Goal: Entertainment & Leisure: Browse casually

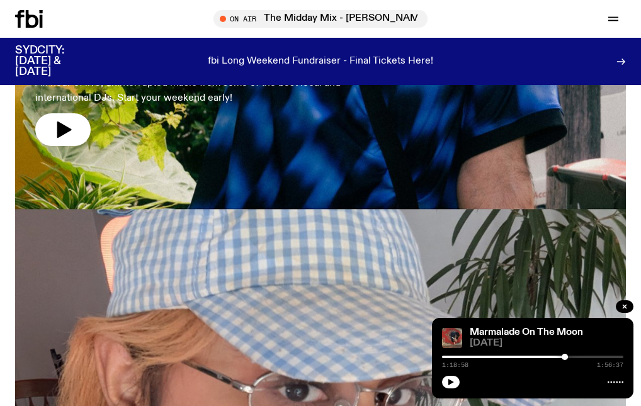
scroll to position [198, 0]
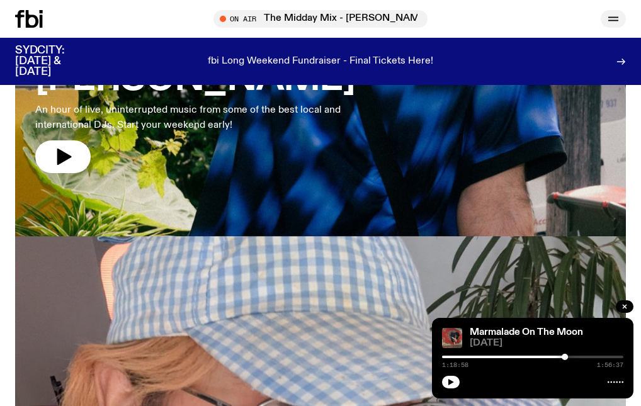
click at [607, 20] on icon "button" at bounding box center [613, 18] width 15 height 15
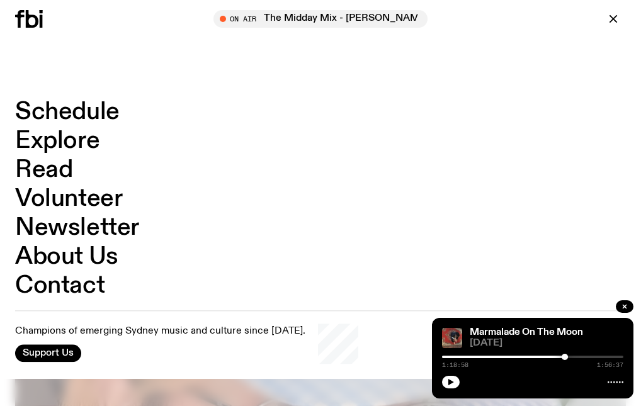
click at [96, 102] on link "Schedule" at bounding box center [67, 112] width 104 height 24
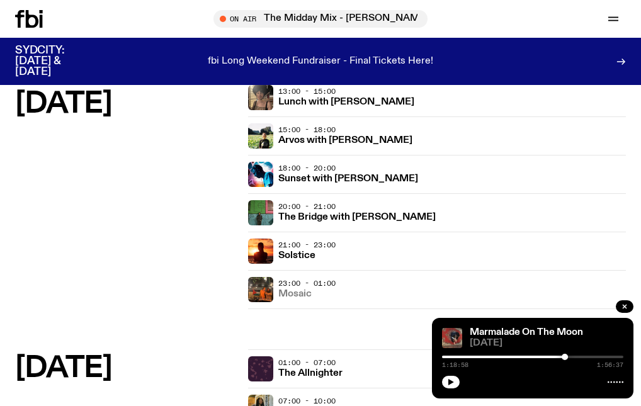
scroll to position [229, 0]
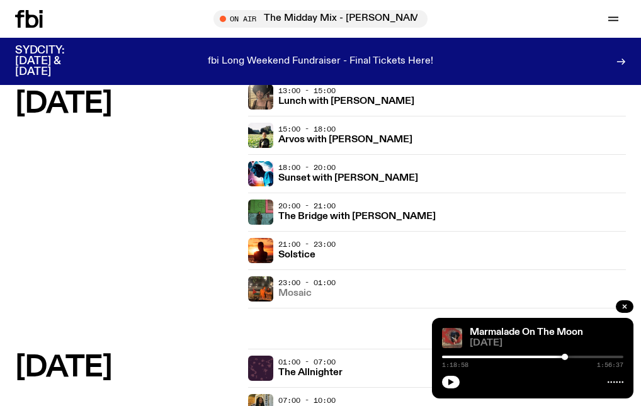
click at [294, 296] on h3 "Mosaic" at bounding box center [294, 293] width 33 height 9
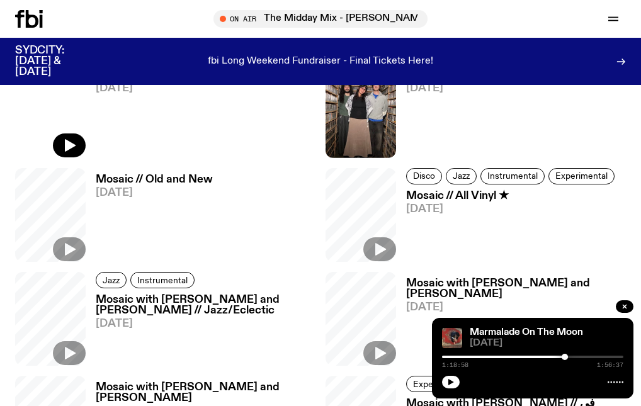
scroll to position [1253, 0]
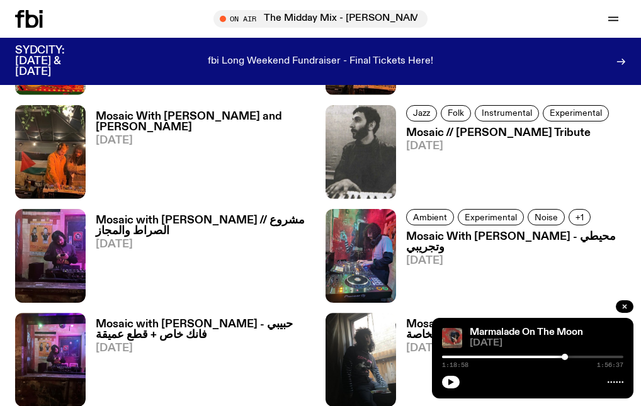
click at [253, 218] on h3 "Mosaic with [PERSON_NAME] // مشروع الصراط والمجاز" at bounding box center [206, 225] width 220 height 21
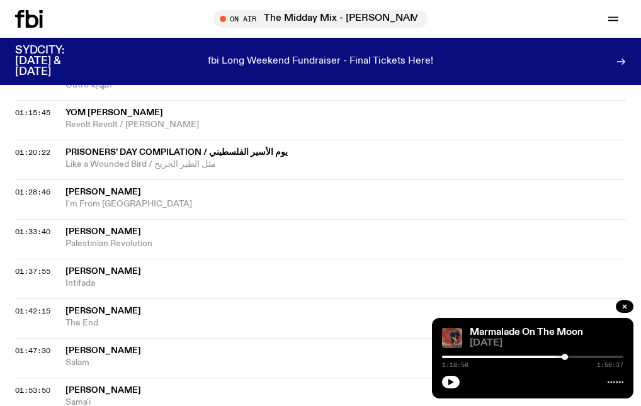
scroll to position [937, 0]
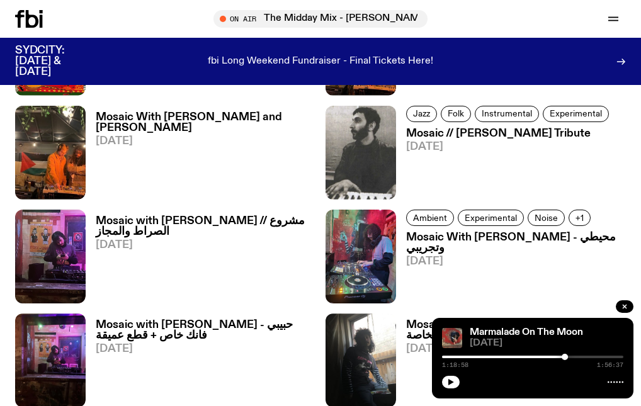
scroll to position [1272, 0]
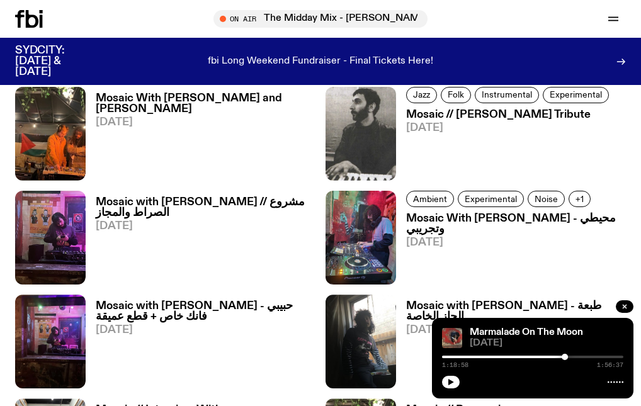
click at [441, 218] on h3 "Mosaic With [PERSON_NAME] - محيطي وتجريبي" at bounding box center [516, 223] width 220 height 21
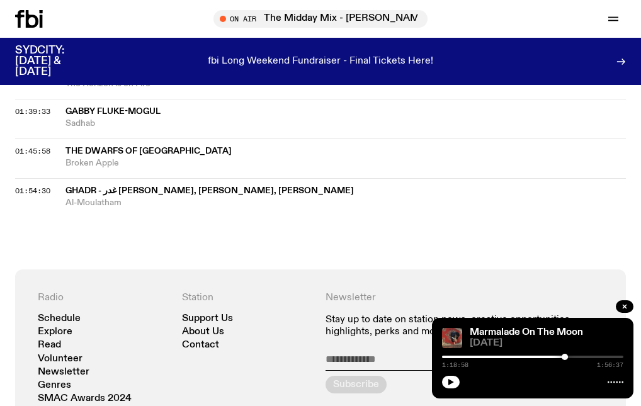
scroll to position [1109, 0]
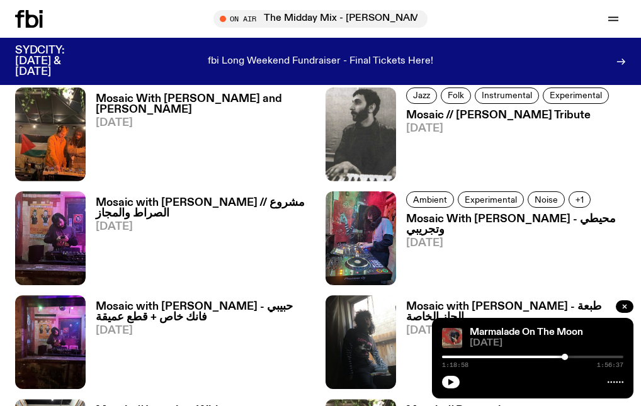
scroll to position [1292, 0]
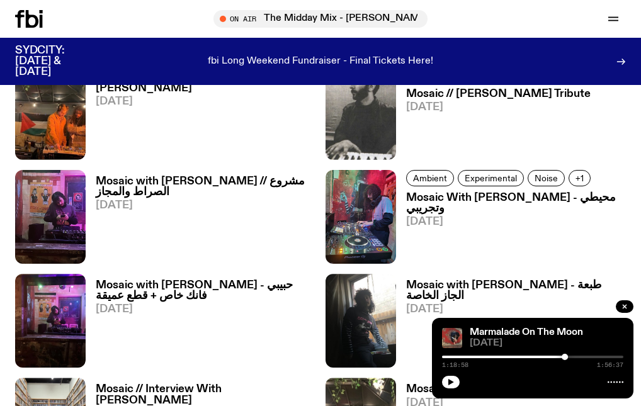
click at [114, 290] on h3 "Mosaic with [PERSON_NAME] - حبيبي فانك خاص + قطع عميقة" at bounding box center [206, 290] width 220 height 21
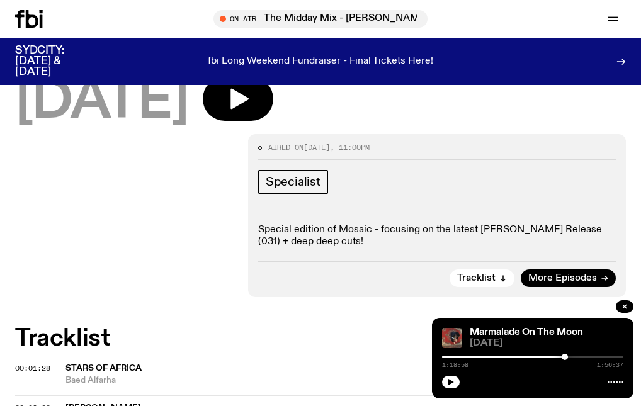
scroll to position [249, 0]
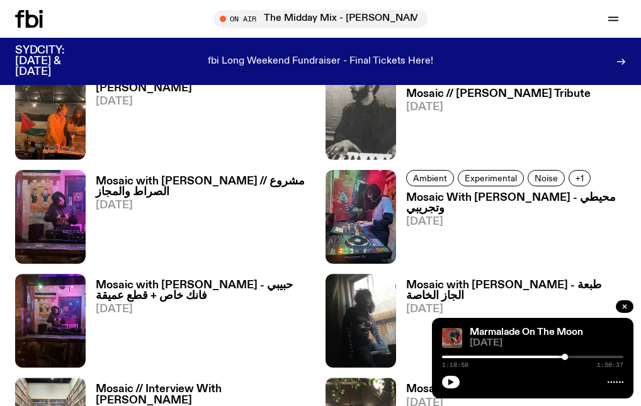
scroll to position [1363, 0]
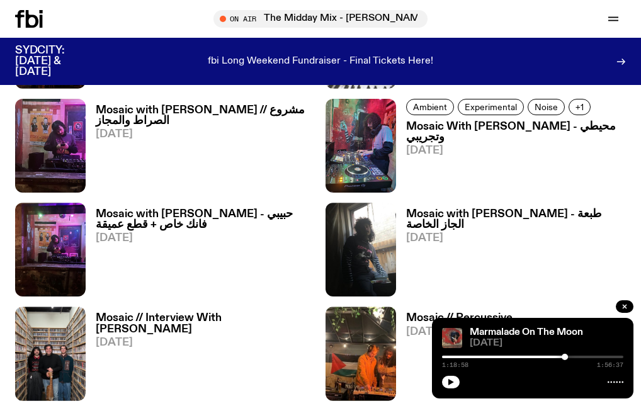
click at [424, 222] on h3 "Mosaic with [PERSON_NAME] - طبعة الجاز الخاصة" at bounding box center [516, 219] width 220 height 21
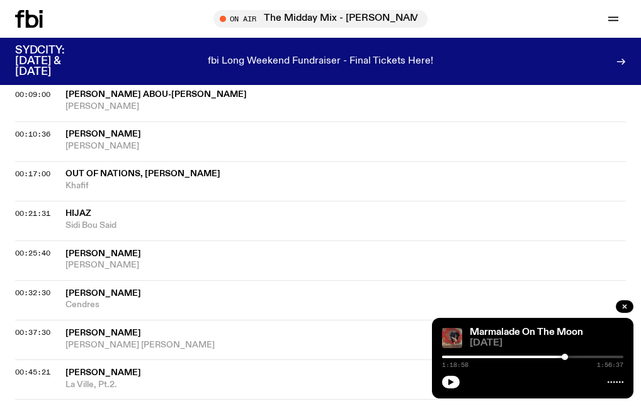
scroll to position [500, 0]
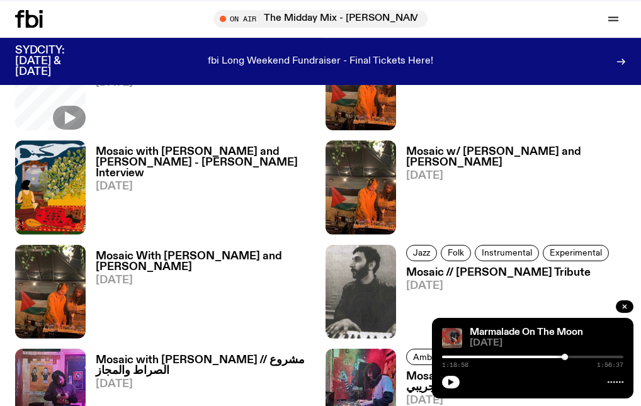
scroll to position [1045, 0]
